Goal: Information Seeking & Learning: Learn about a topic

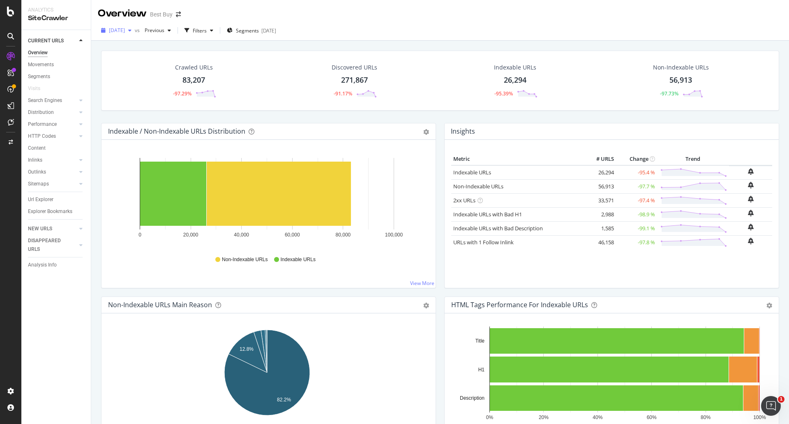
click at [125, 31] on span "[DATE]" at bounding box center [117, 30] width 16 height 7
click at [135, 94] on div "[DATE] 3.0M URLs" at bounding box center [180, 90] width 154 height 12
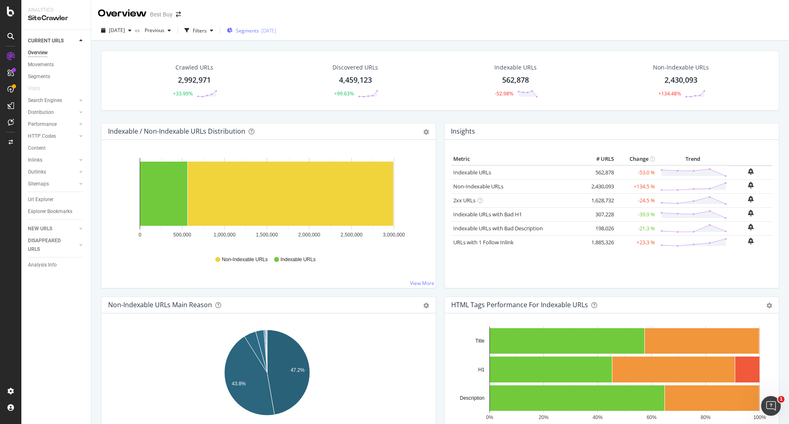
click at [276, 30] on div "Segments [DATE]" at bounding box center [251, 30] width 49 height 7
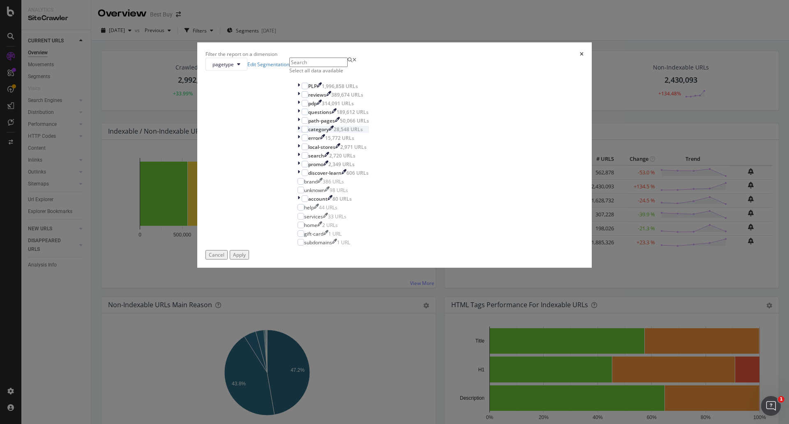
click at [300, 133] on icon "modal" at bounding box center [298, 129] width 2 height 7
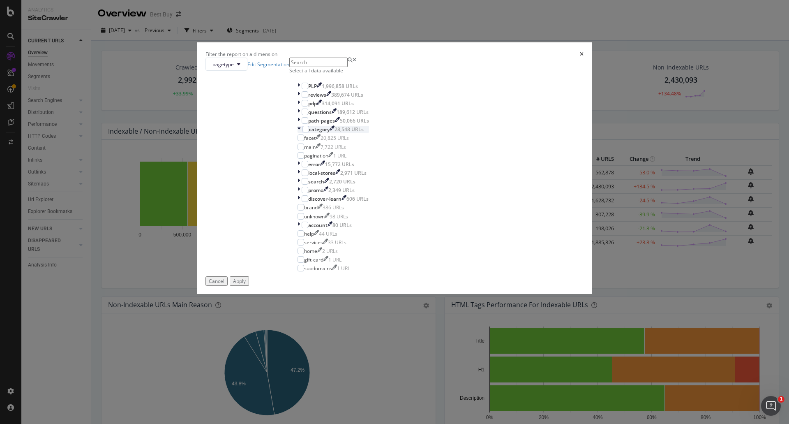
click at [301, 133] on icon "modal" at bounding box center [298, 129] width 3 height 7
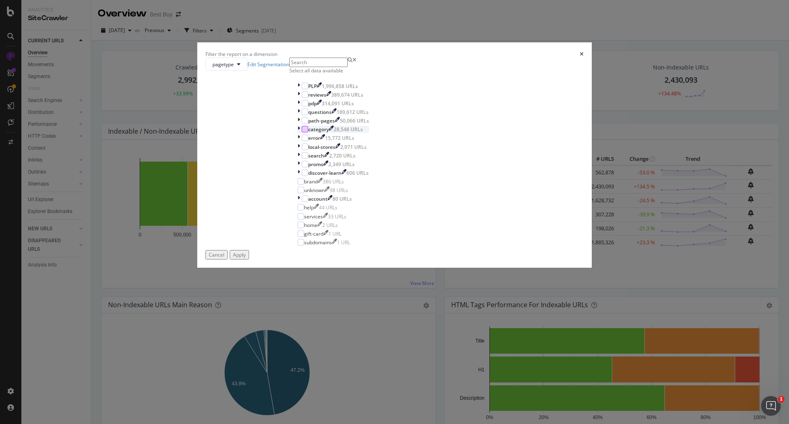
click at [308, 132] on div "modal" at bounding box center [305, 129] width 7 height 7
click at [246, 258] on div "Apply" at bounding box center [239, 254] width 13 height 7
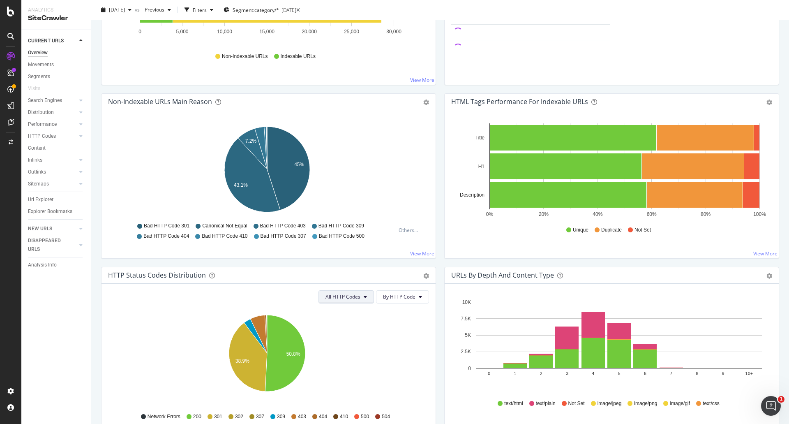
scroll to position [205, 0]
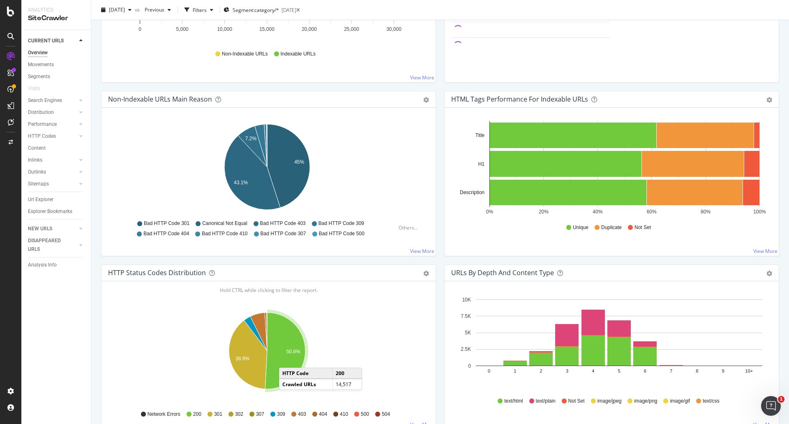
click at [287, 359] on icon "A chart." at bounding box center [285, 350] width 40 height 76
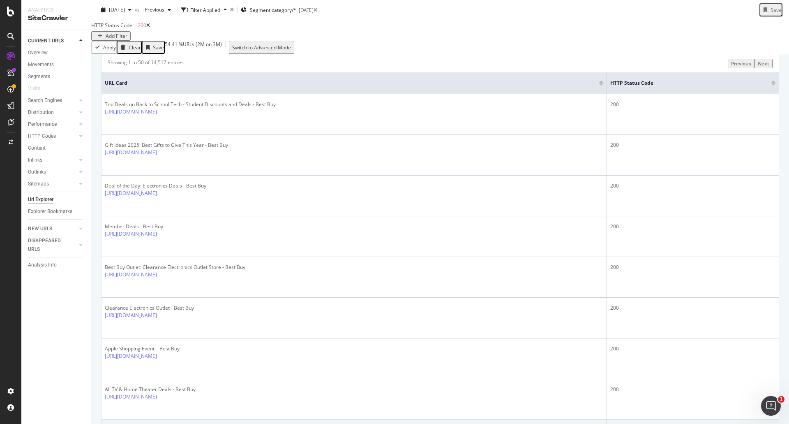
scroll to position [164, 0]
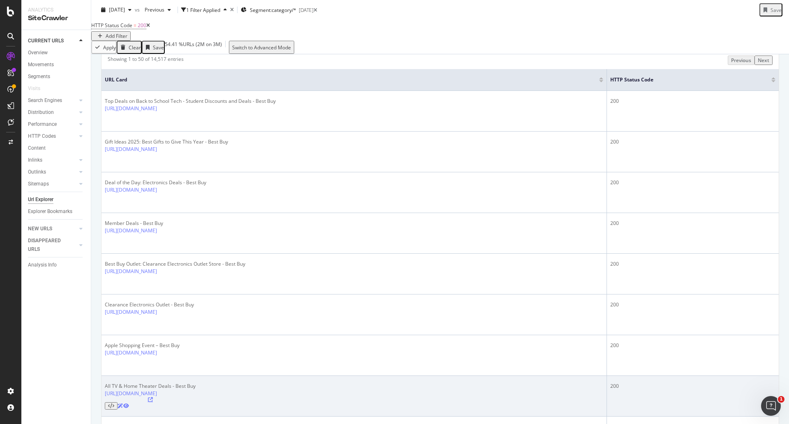
click at [153, 397] on icon at bounding box center [150, 399] width 5 height 5
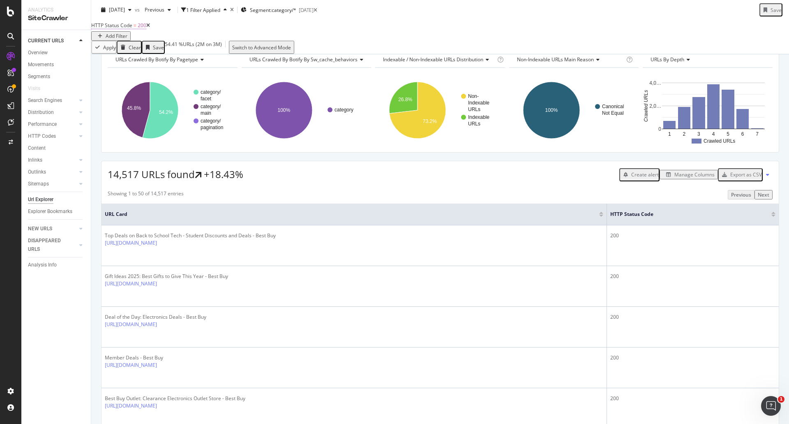
scroll to position [0, 0]
